Goal: Transaction & Acquisition: Book appointment/travel/reservation

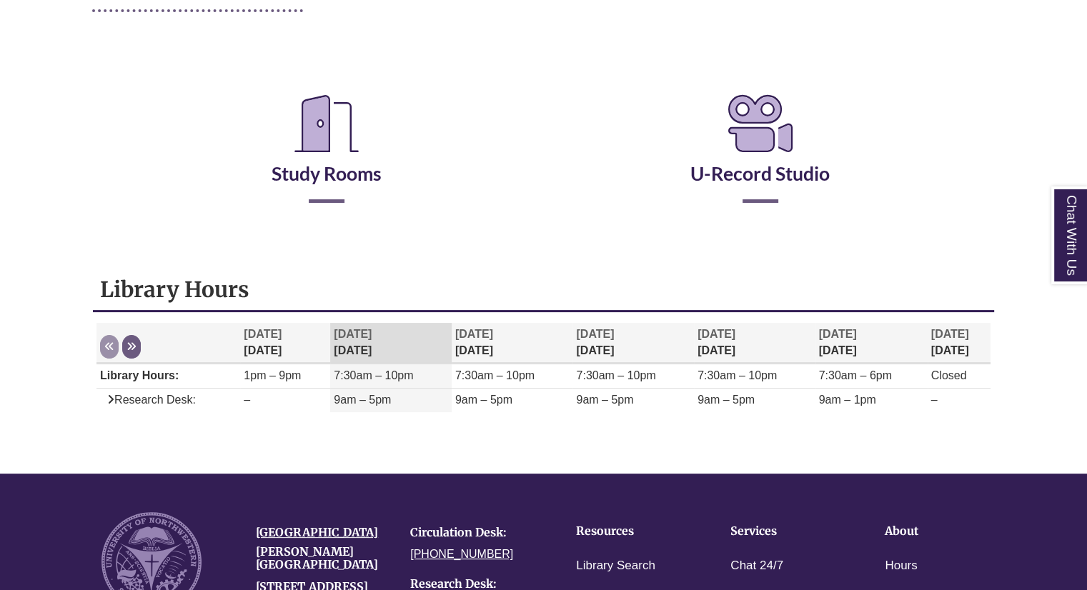
scroll to position [221, 0]
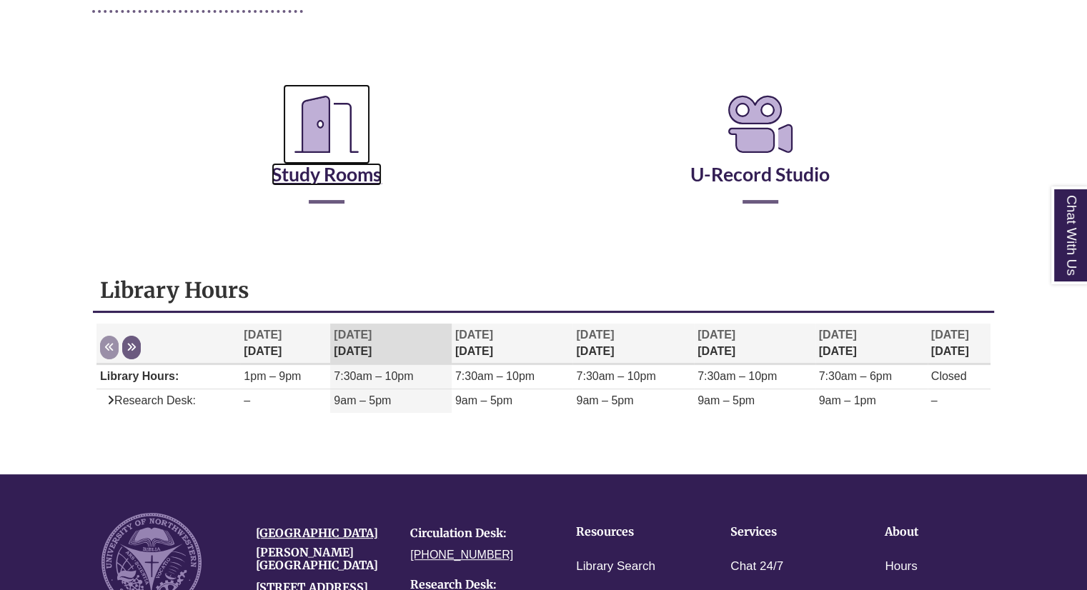
click at [340, 166] on link "Study Rooms" at bounding box center [326, 156] width 110 height 59
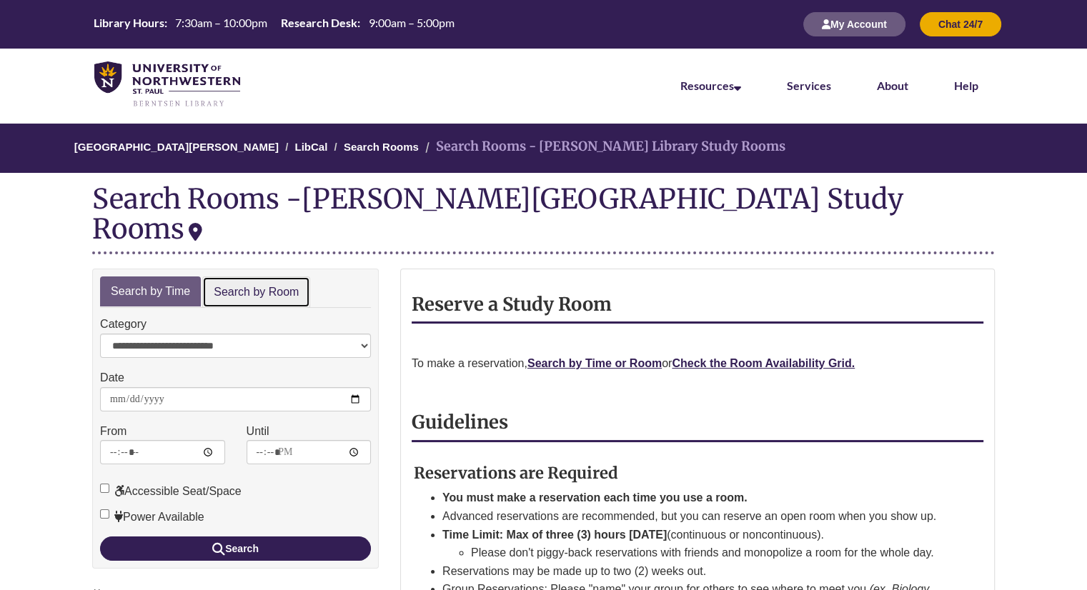
click at [274, 276] on link "Search by Room" at bounding box center [256, 292] width 108 height 32
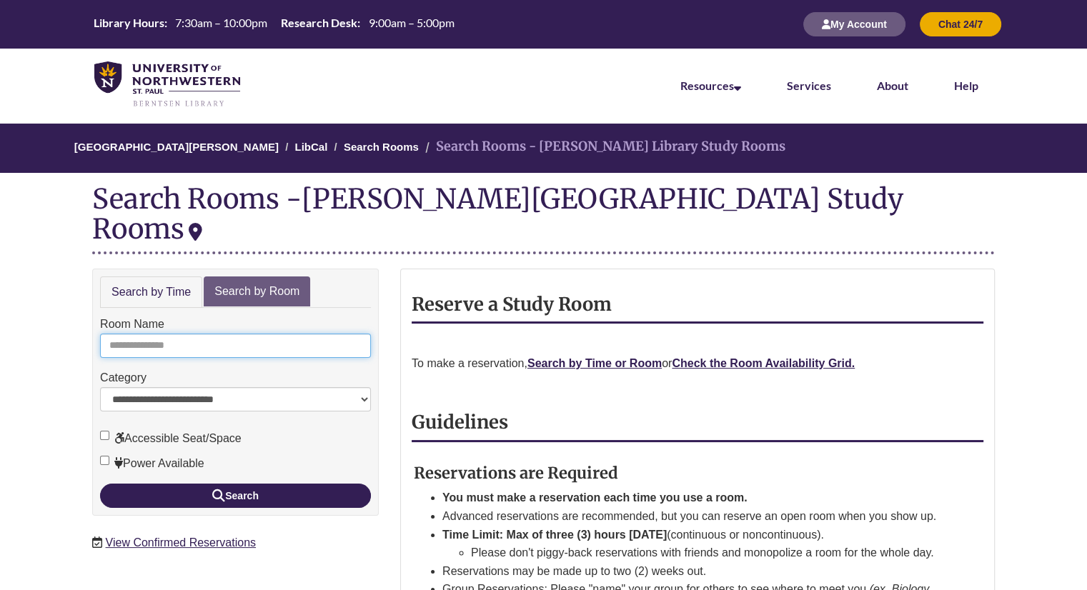
click at [243, 334] on input "Room Name" at bounding box center [235, 346] width 271 height 24
type input "*"
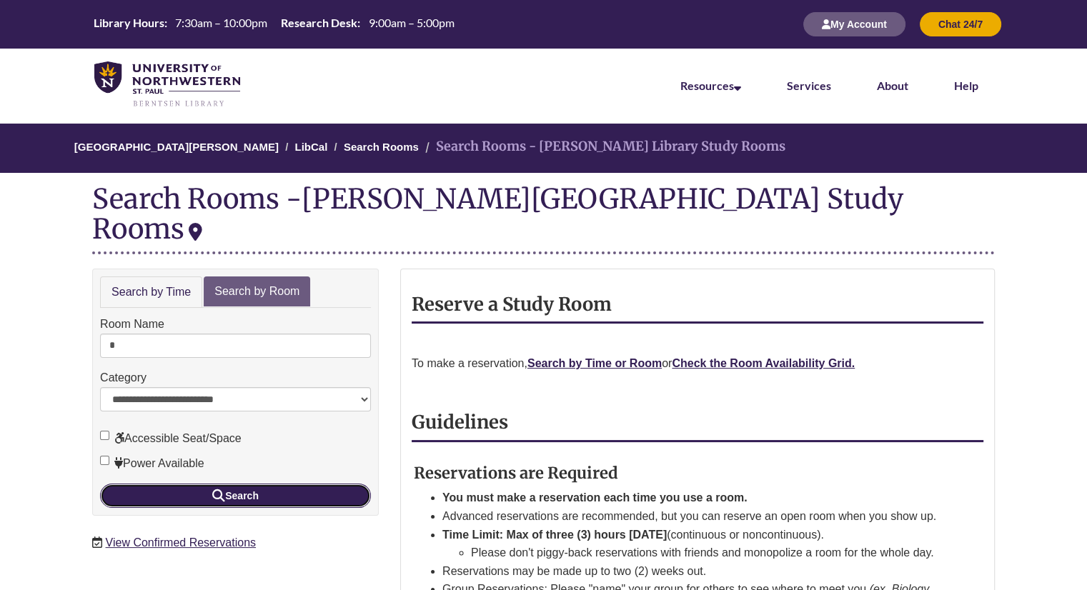
click at [270, 484] on button "Search" at bounding box center [235, 496] width 271 height 24
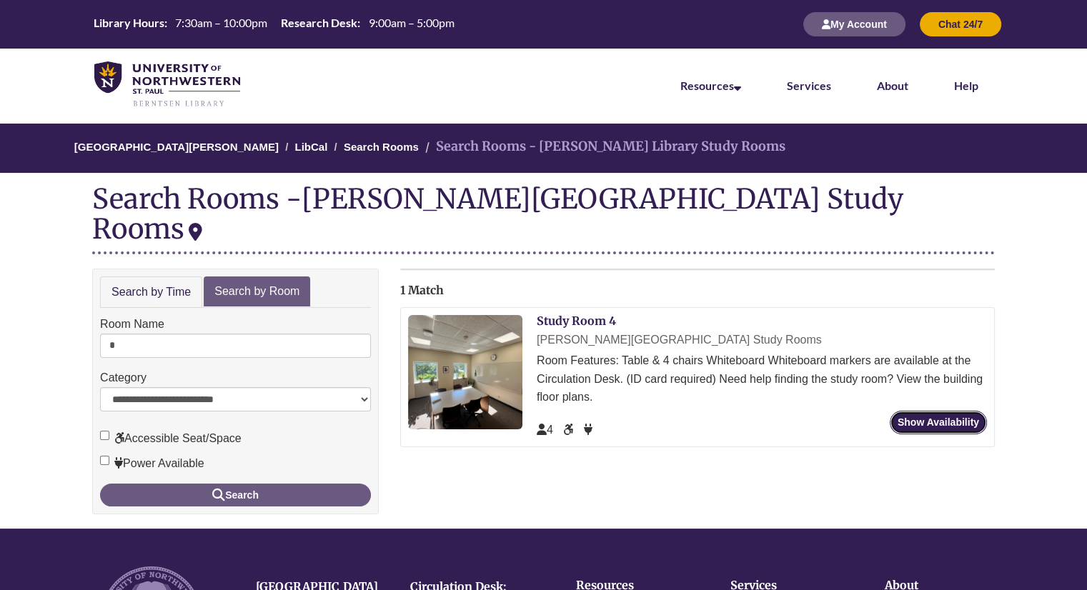
click at [897, 411] on link "Show Availability" at bounding box center [937, 423] width 97 height 24
click at [210, 329] on form "**********" at bounding box center [235, 410] width 271 height 191
click at [196, 334] on input "*" at bounding box center [235, 346] width 271 height 24
type input "*"
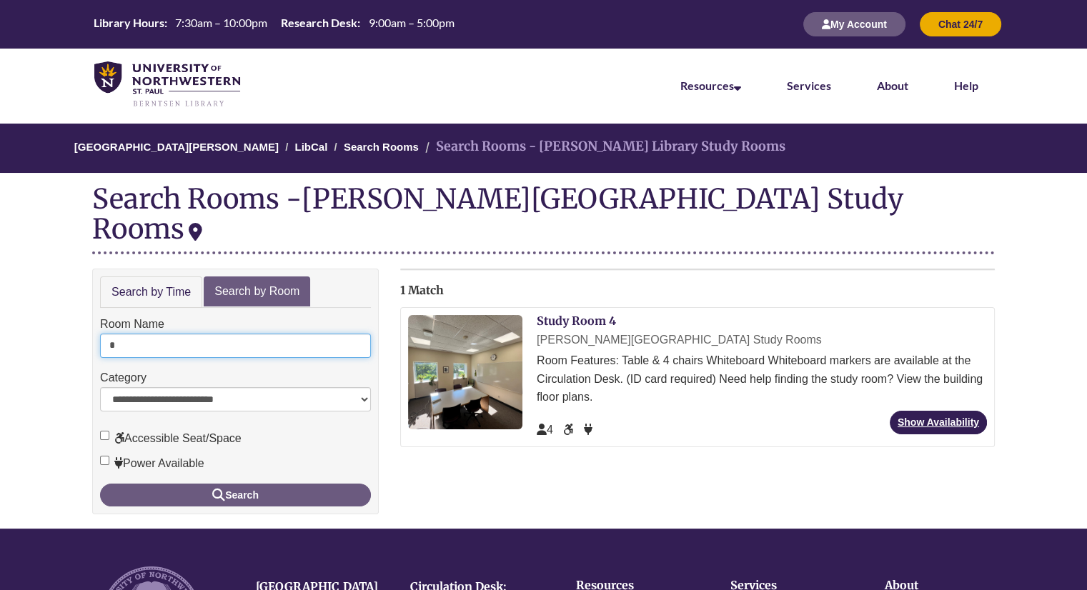
click at [100, 484] on button "Search" at bounding box center [235, 495] width 271 height 23
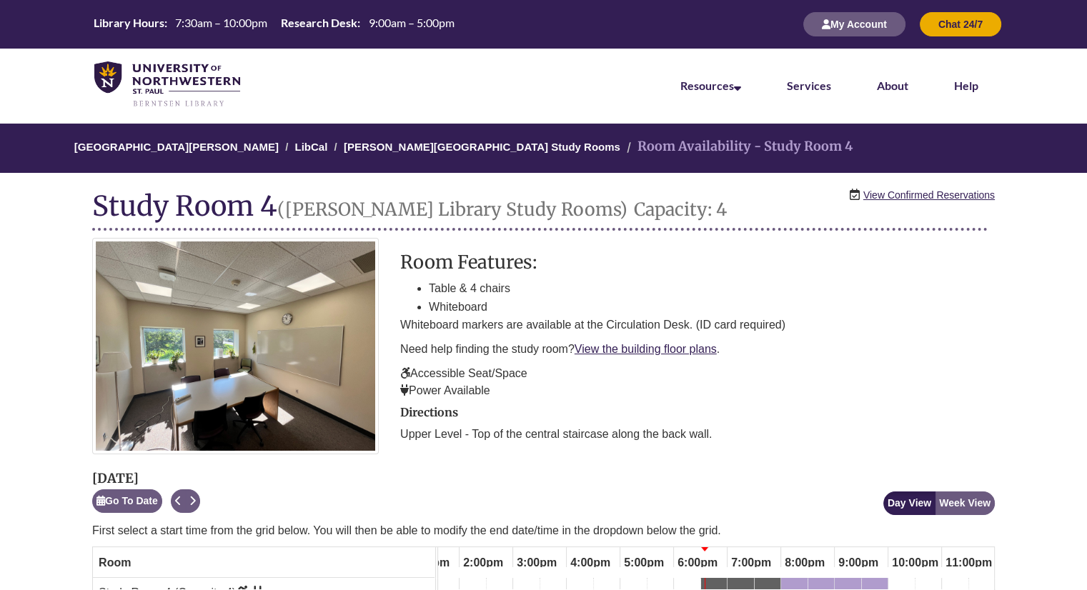
scroll to position [47, 0]
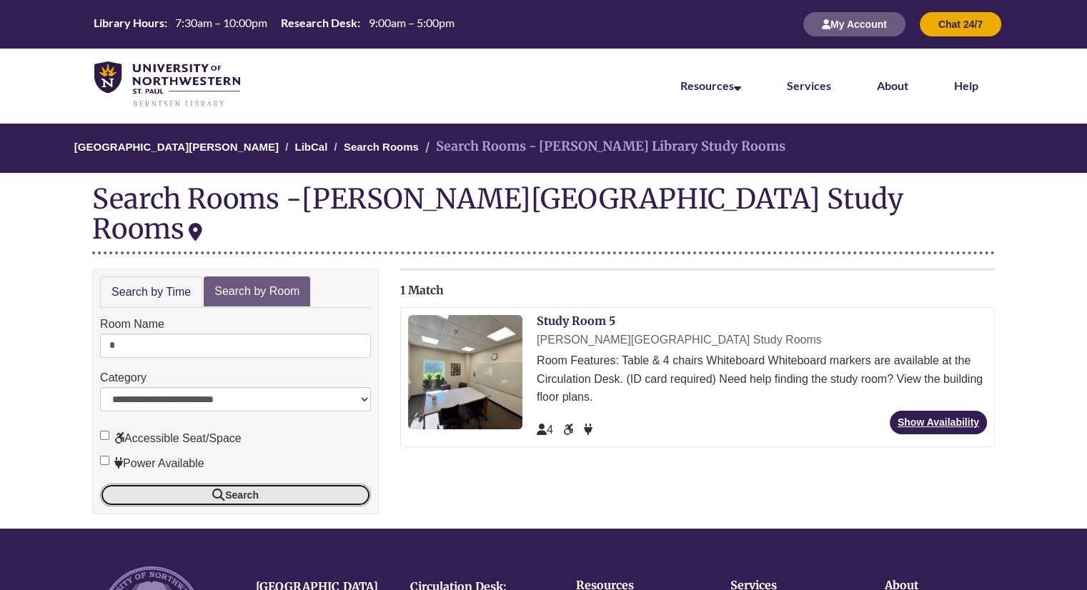
click at [282, 484] on button "Search" at bounding box center [235, 495] width 271 height 23
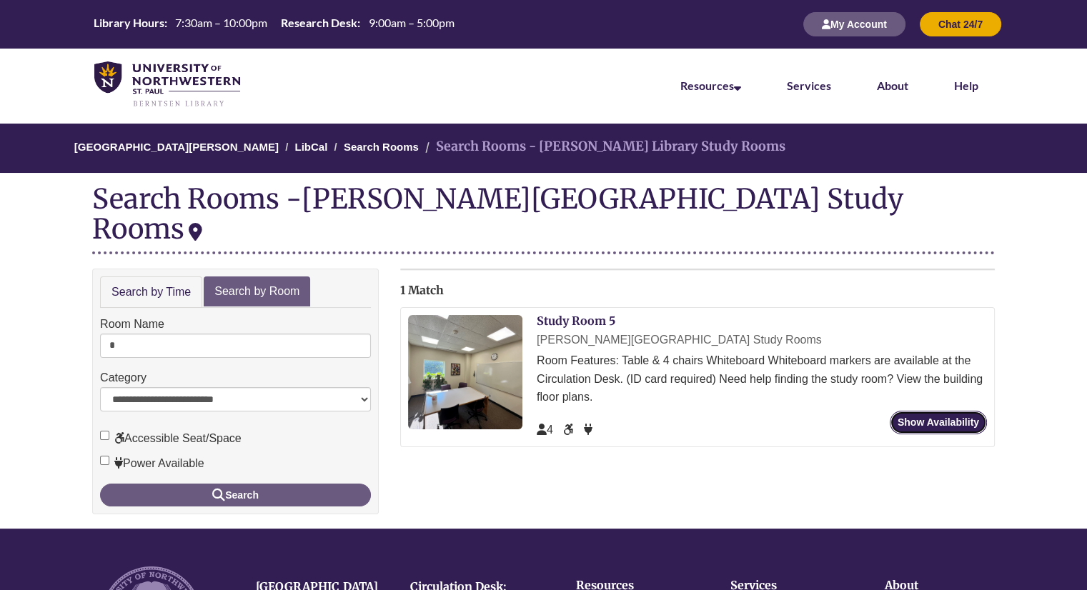
click at [912, 411] on link "Show Availability" at bounding box center [937, 423] width 97 height 24
click at [139, 334] on input "*" at bounding box center [235, 346] width 271 height 24
type input "*"
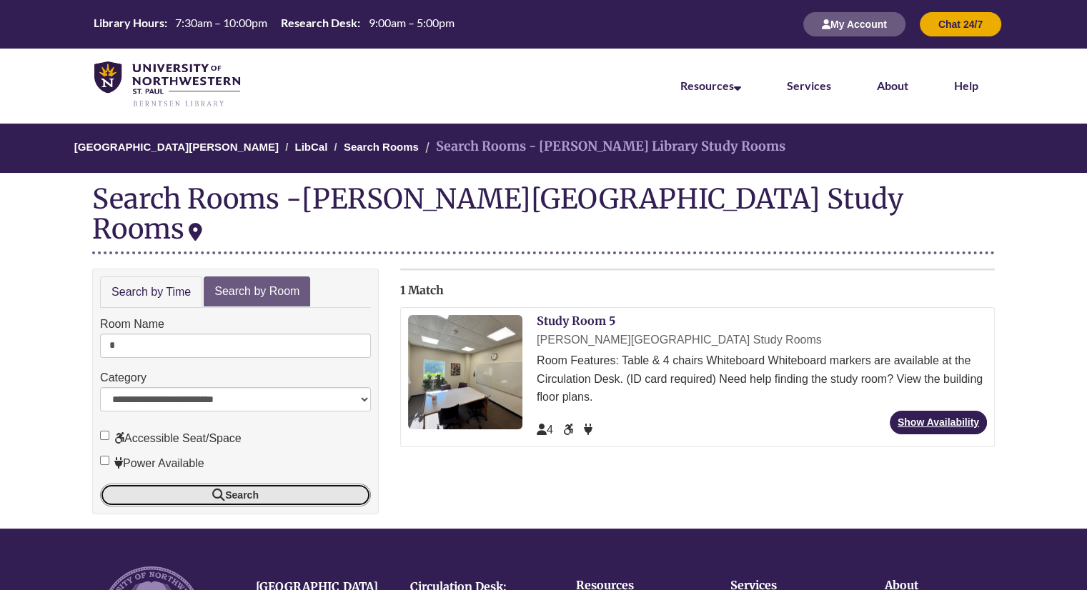
click at [275, 484] on button "Search" at bounding box center [235, 495] width 271 height 23
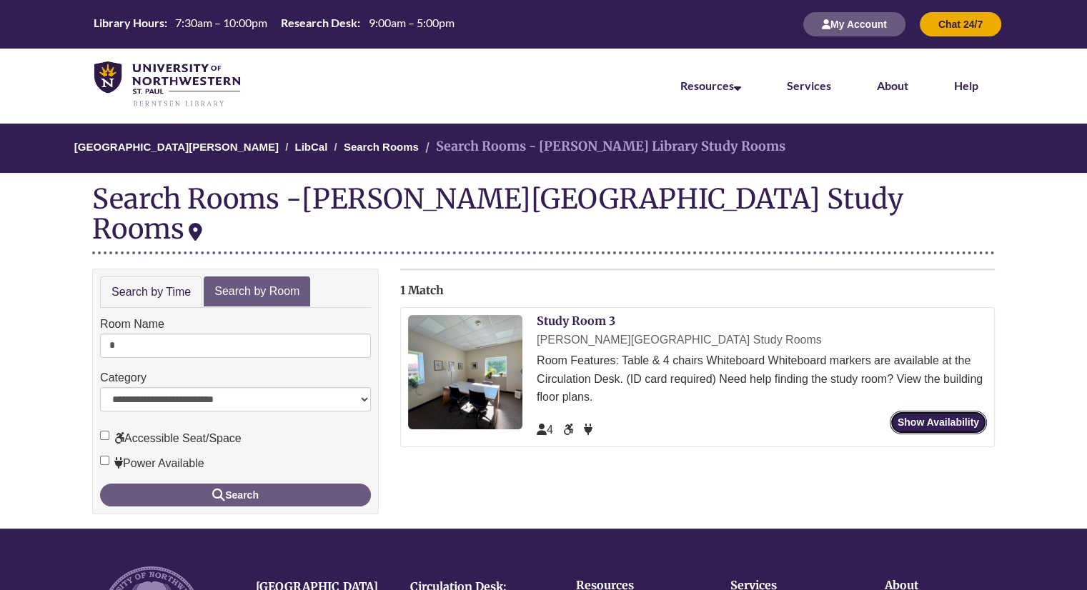
click at [909, 411] on link "Show Availability" at bounding box center [937, 423] width 97 height 24
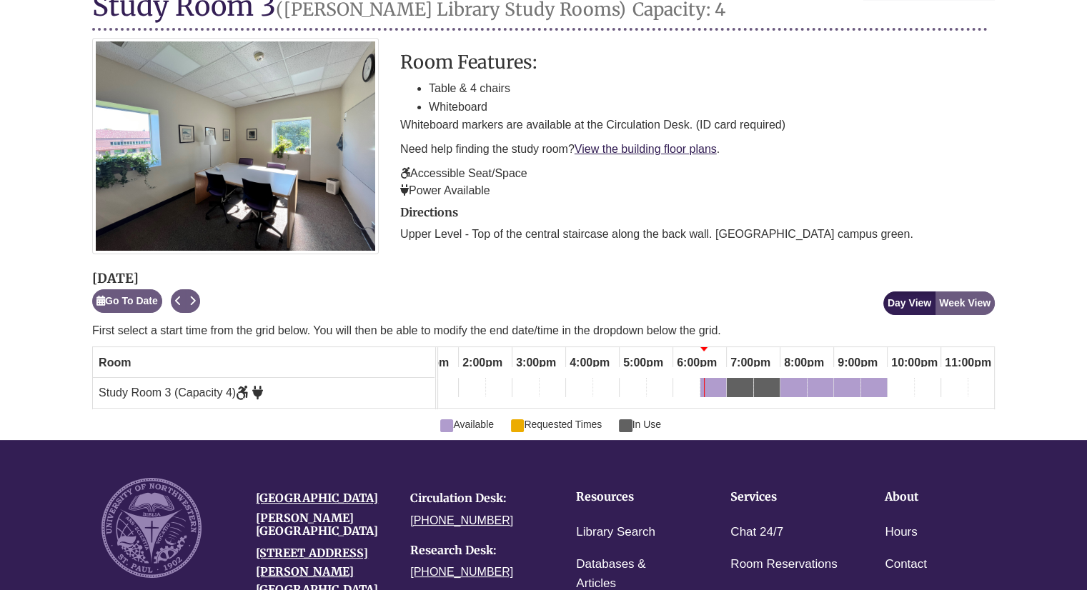
scroll to position [206, 0]
